Goal: Navigation & Orientation: Find specific page/section

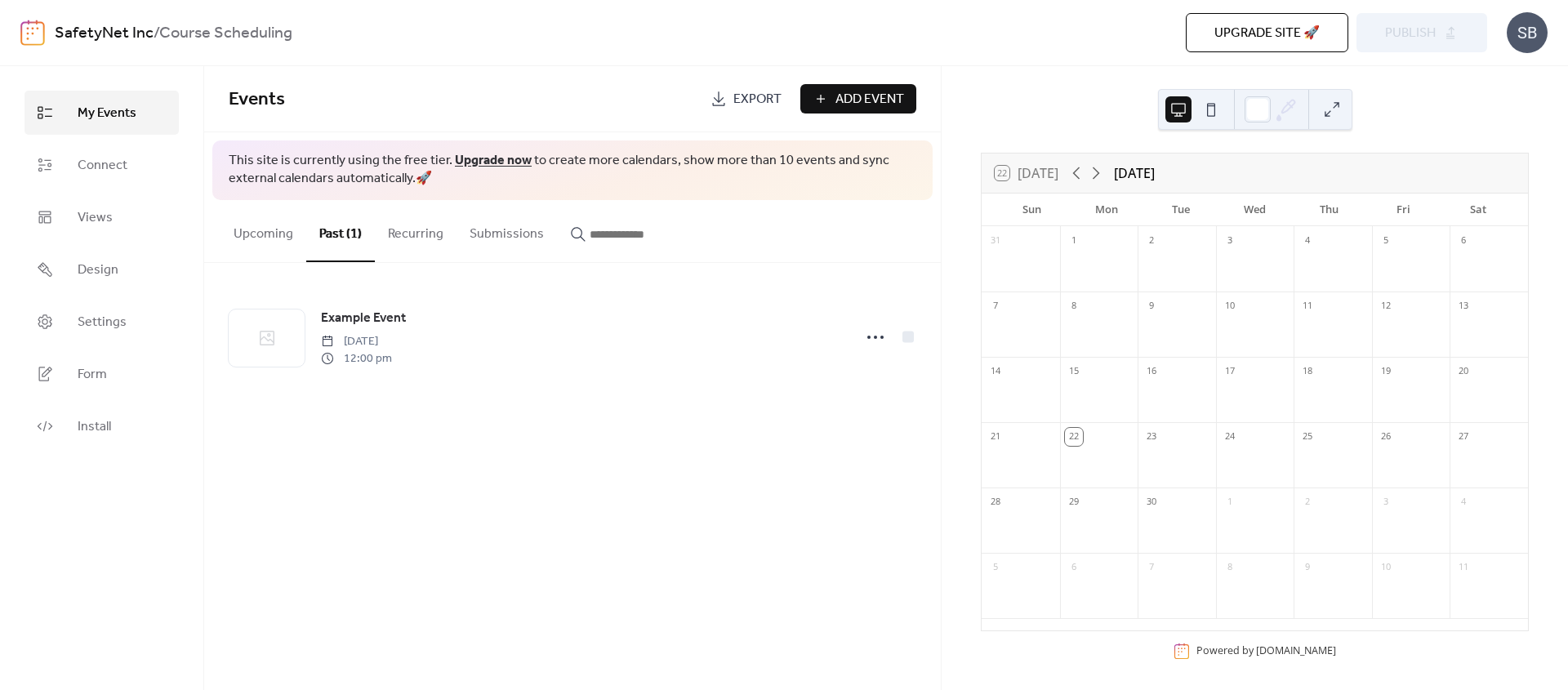
click at [419, 242] on button "Recurring" at bounding box center [415, 231] width 81 height 61
click at [247, 242] on button "Upcoming" at bounding box center [263, 231] width 86 height 61
click at [308, 236] on button "Past (1)" at bounding box center [340, 231] width 69 height 61
click at [92, 168] on span "Connect" at bounding box center [103, 166] width 50 height 20
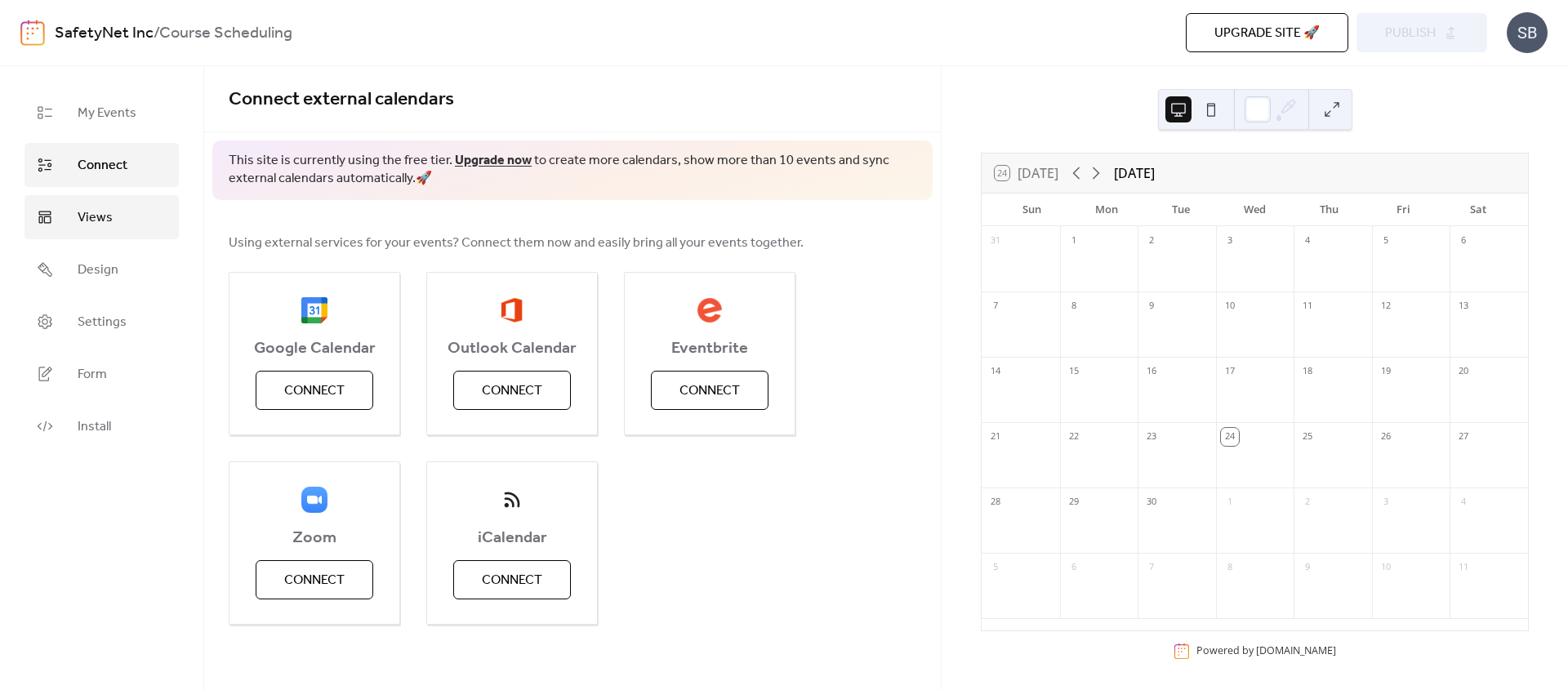
click at [111, 228] on link "Views" at bounding box center [101, 217] width 154 height 44
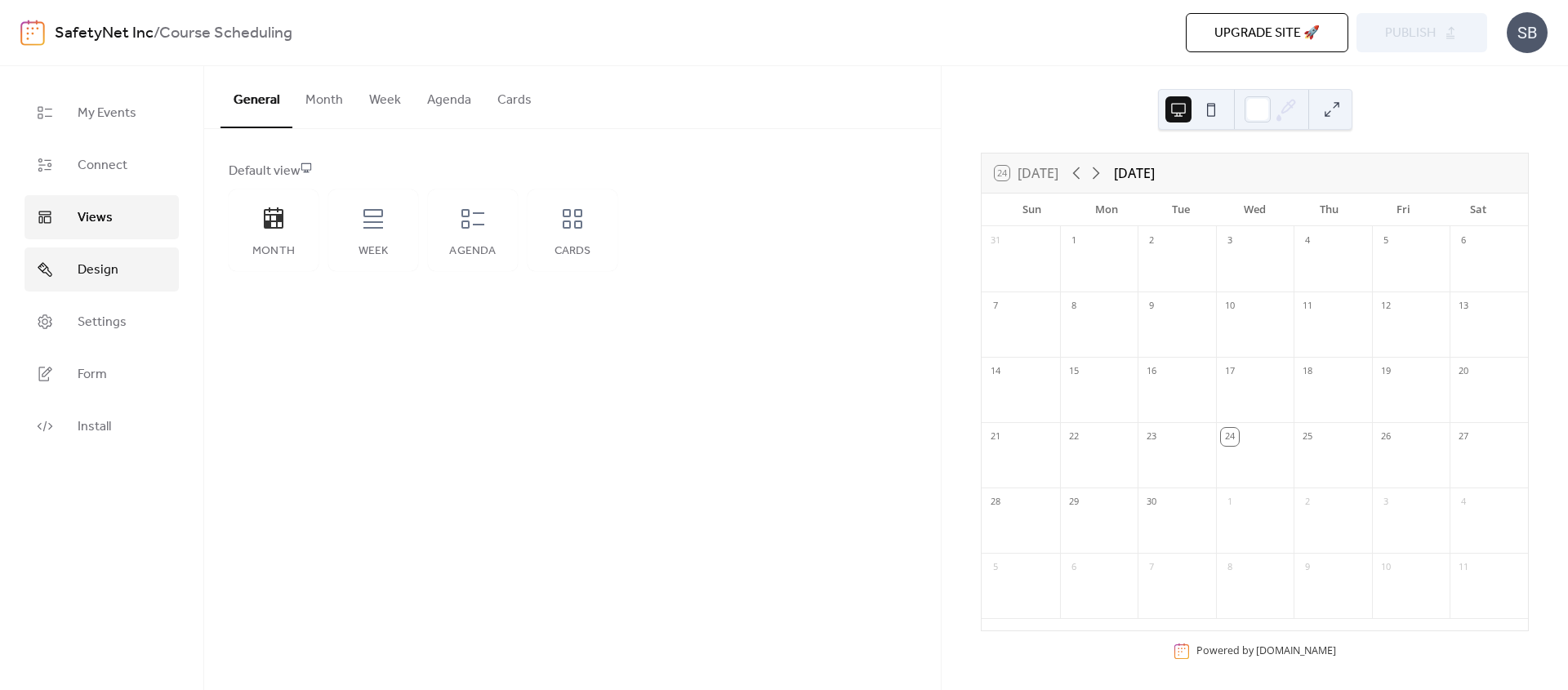
click at [82, 261] on span "Design" at bounding box center [98, 270] width 41 height 20
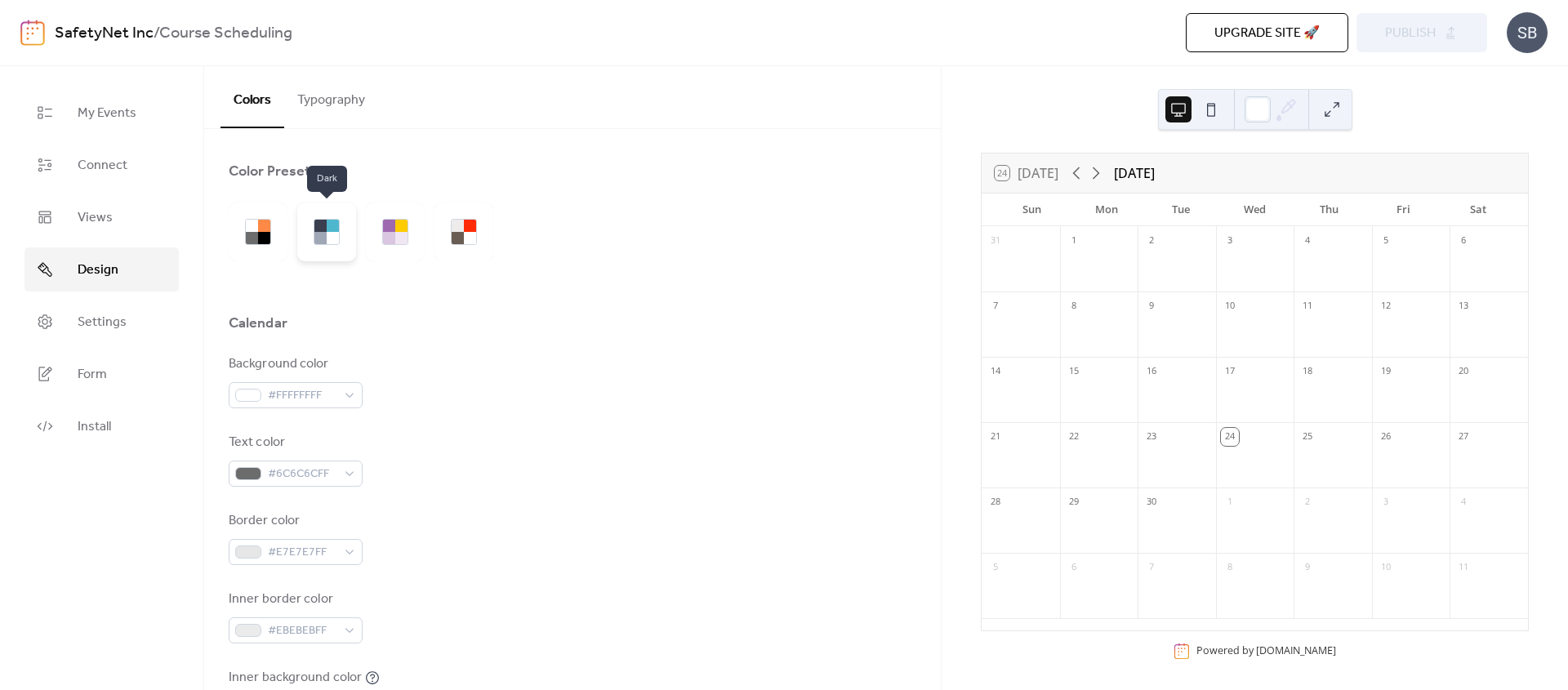
click at [326, 236] on div at bounding box center [320, 238] width 13 height 13
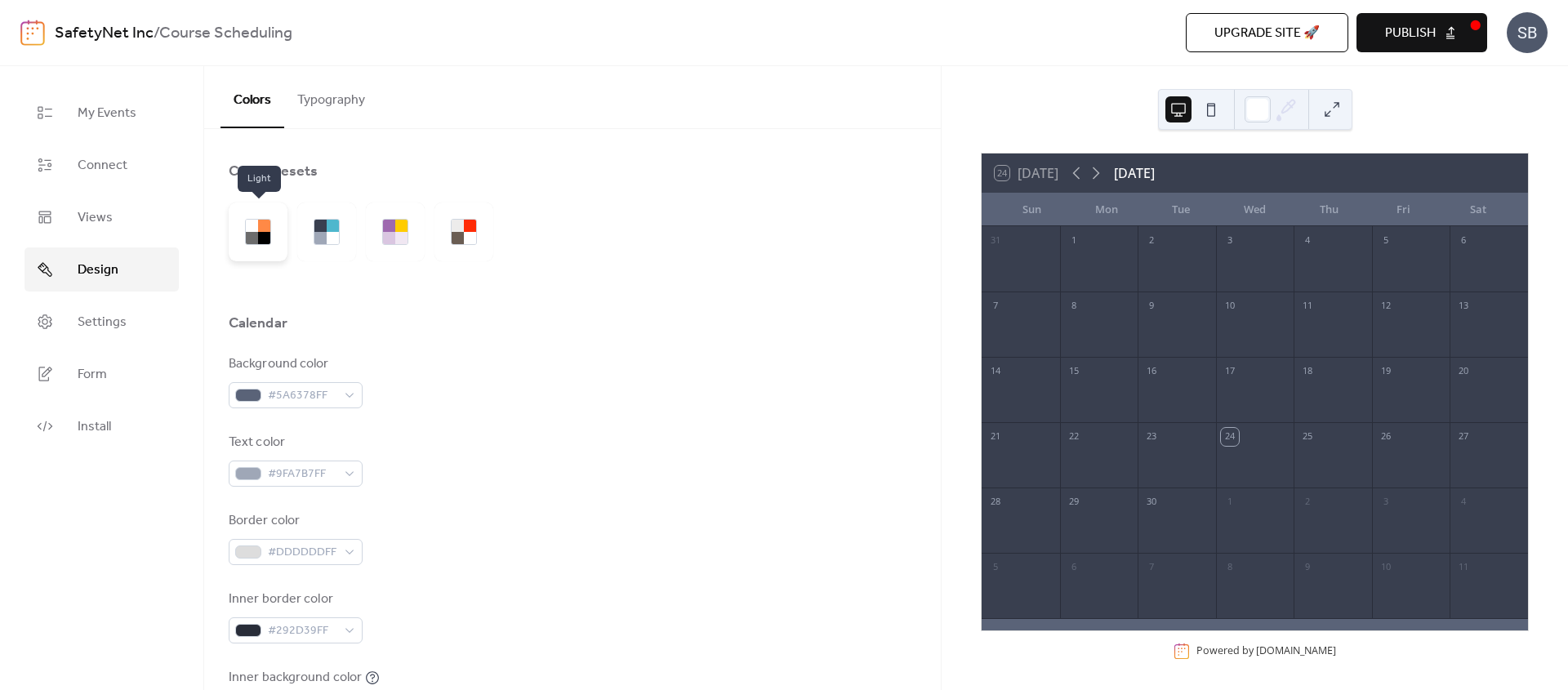
click at [234, 233] on div at bounding box center [258, 232] width 59 height 59
